Goal: Task Accomplishment & Management: Use online tool/utility

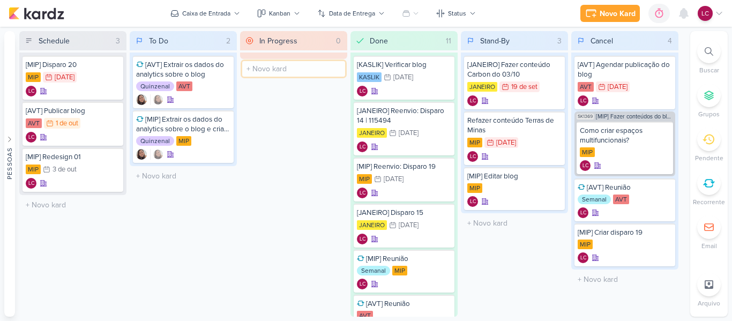
click at [303, 63] on input "text" at bounding box center [293, 69] width 103 height 16
type input "[JANEIRO] Criar próximo disparo"
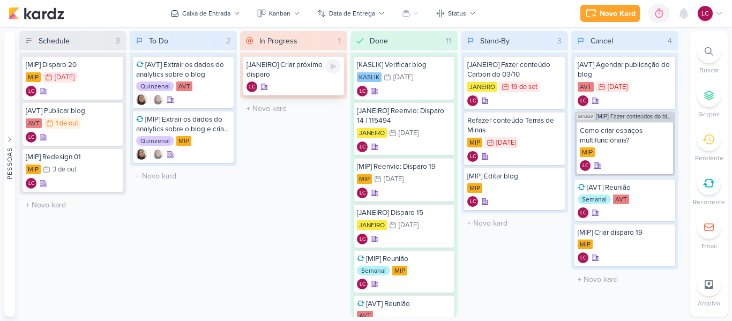
click at [284, 76] on div "[JANEIRO] Criar próximo disparo" at bounding box center [293, 69] width 94 height 19
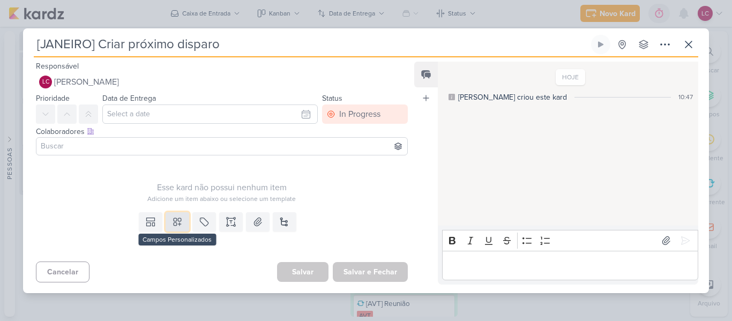
click at [178, 223] on icon at bounding box center [178, 222] width 8 height 8
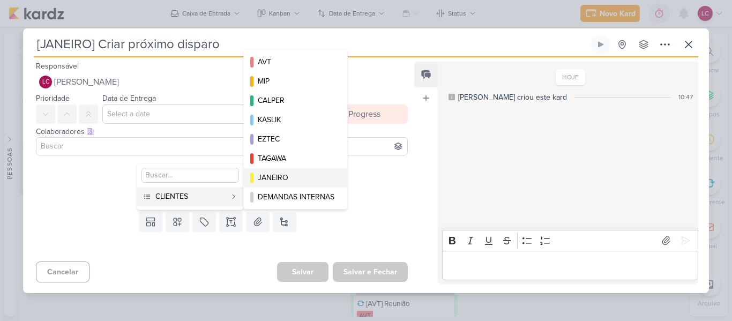
click at [282, 174] on div "JANEIRO" at bounding box center [296, 177] width 77 height 11
click at [282, 174] on div "Esse kard não possui nenhum item Adicione um item abaixo ou selecione um templa…" at bounding box center [222, 182] width 372 height 44
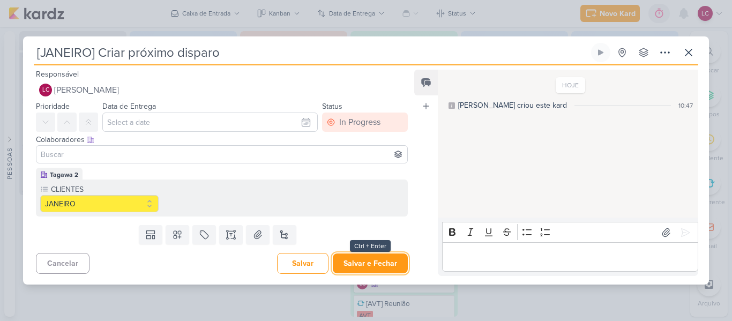
click at [349, 268] on button "Salvar e Fechar" at bounding box center [370, 263] width 75 height 20
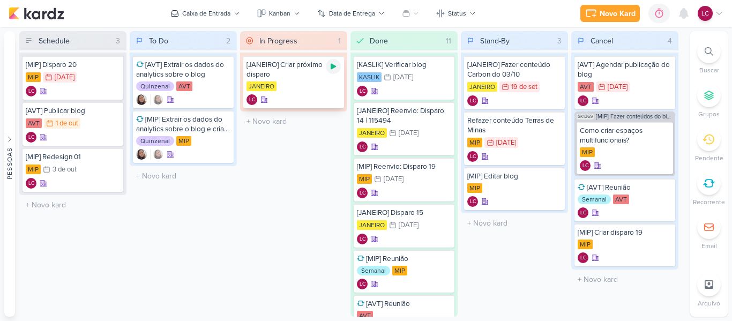
click at [331, 67] on icon at bounding box center [333, 67] width 5 height 6
